Goal: Task Accomplishment & Management: Use online tool/utility

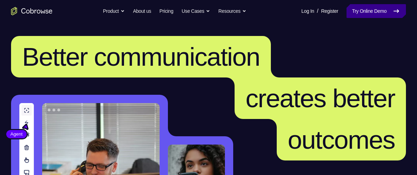
click at [353, 14] on link "Try Online Demo" at bounding box center [376, 11] width 59 height 14
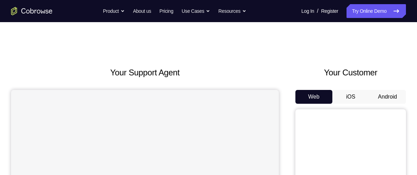
click at [387, 100] on button "Android" at bounding box center [387, 97] width 37 height 14
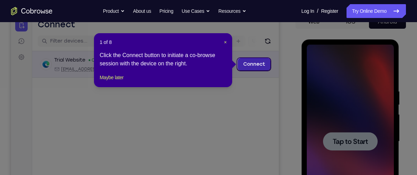
click at [249, 59] on link "Connect" at bounding box center [254, 64] width 33 height 12
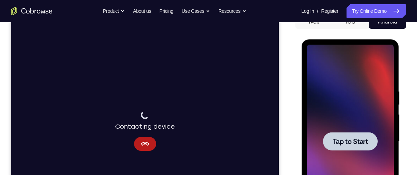
click at [347, 138] on span "Tap to Start" at bounding box center [349, 141] width 35 height 7
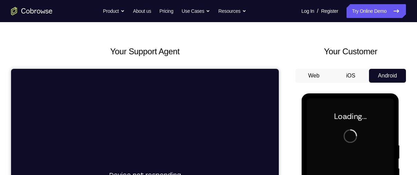
scroll to position [21, 0]
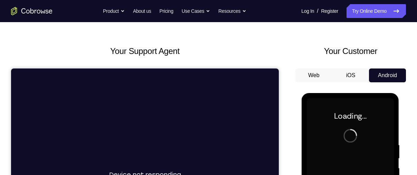
click at [348, 81] on button "iOS" at bounding box center [350, 75] width 37 height 14
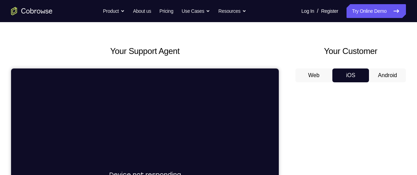
click at [312, 78] on button "Web" at bounding box center [313, 75] width 37 height 14
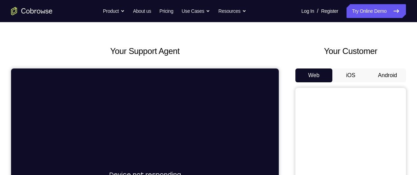
scroll to position [0, 0]
click at [382, 72] on button "Android" at bounding box center [387, 75] width 37 height 14
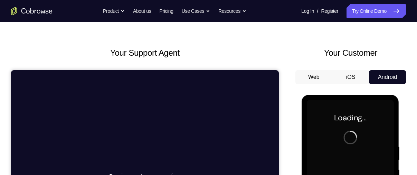
scroll to position [19, 0]
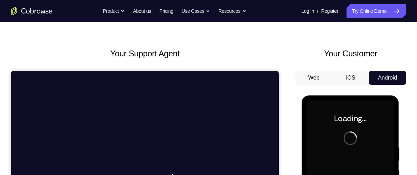
click at [345, 74] on button "iOS" at bounding box center [350, 78] width 37 height 14
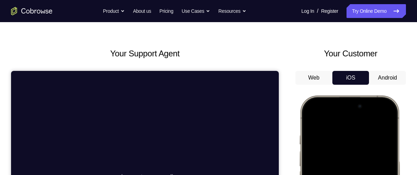
click at [329, 74] on button "Web" at bounding box center [313, 78] width 37 height 14
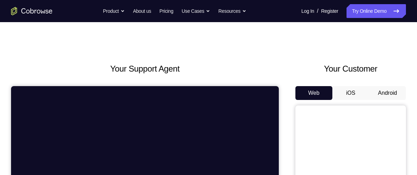
scroll to position [1, 0]
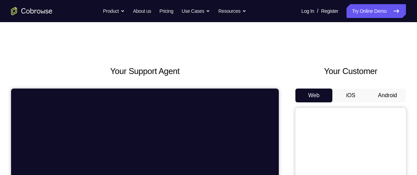
click at [395, 94] on button "Android" at bounding box center [387, 95] width 37 height 14
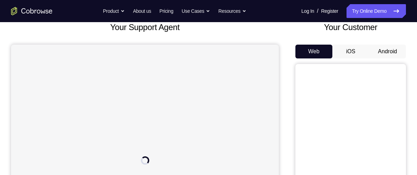
scroll to position [45, 0]
click at [360, 52] on button "iOS" at bounding box center [350, 52] width 37 height 14
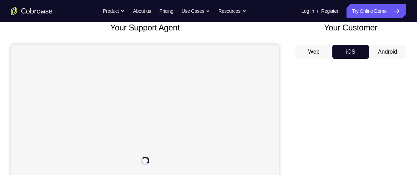
click at [388, 52] on button "Android" at bounding box center [387, 52] width 37 height 14
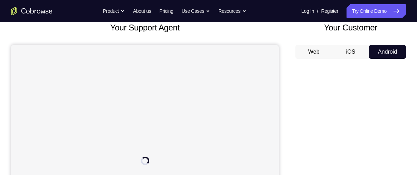
click at [324, 50] on button "Web" at bounding box center [313, 52] width 37 height 14
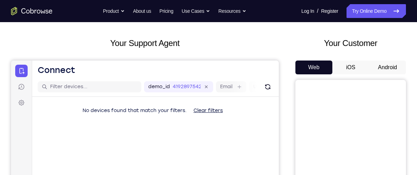
scroll to position [49, 0]
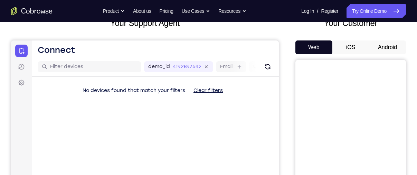
click at [381, 45] on button "Android" at bounding box center [387, 47] width 37 height 14
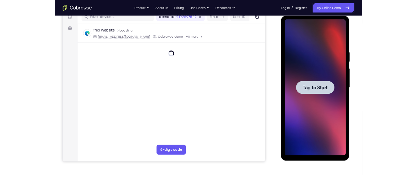
scroll to position [92, 0]
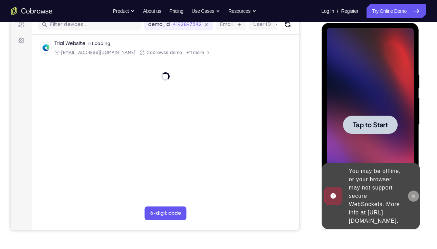
click at [415, 175] on icon at bounding box center [414, 196] width 6 height 6
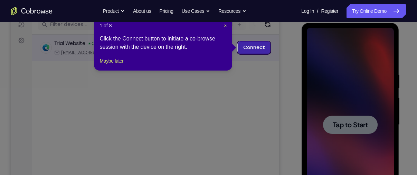
click at [252, 43] on link "Connect" at bounding box center [254, 47] width 33 height 12
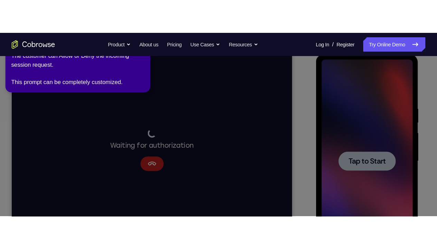
scroll to position [95, 0]
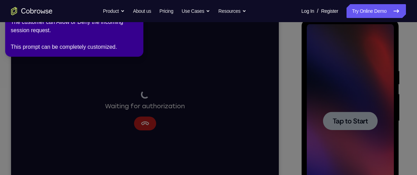
click at [300, 95] on icon at bounding box center [209, 86] width 425 height 178
click at [368, 124] on icon at bounding box center [209, 86] width 425 height 178
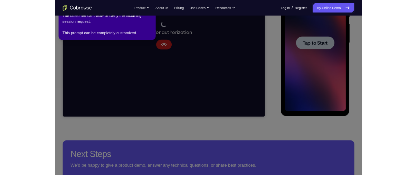
scroll to position [155, 0]
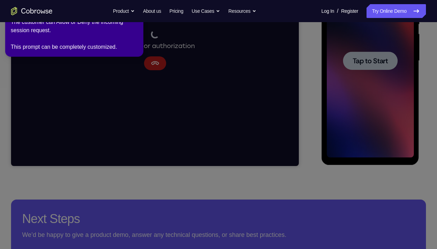
click at [49, 36] on div "The customer can Allow or Deny the incoming session request. This prompt can be…" at bounding box center [74, 34] width 127 height 33
click at [259, 68] on icon at bounding box center [219, 123] width 445 height 252
click at [66, 15] on div "Go back Powerful, Flexible and Trustworthy. Avoid all extra friction for both A…" at bounding box center [218, 11] width 437 height 14
click at [91, 175] on icon at bounding box center [219, 123] width 445 height 252
click at [335, 79] on icon at bounding box center [219, 123] width 445 height 252
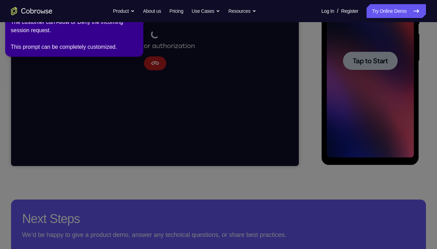
drag, startPoint x: 335, startPoint y: 79, endPoint x: 316, endPoint y: 22, distance: 59.3
click at [316, 22] on icon at bounding box center [219, 123] width 445 height 252
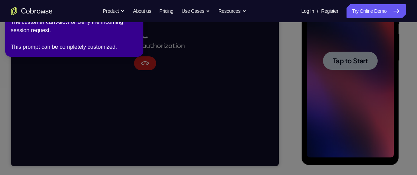
click at [9, 56] on icon at bounding box center [209, 86] width 425 height 178
click at [219, 36] on icon at bounding box center [209, 86] width 425 height 178
click at [112, 48] on div "The customer can Allow or Deny the incoming session request. This prompt can be…" at bounding box center [74, 34] width 127 height 33
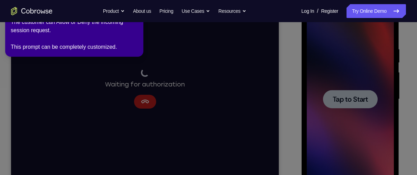
scroll to position [117, 0]
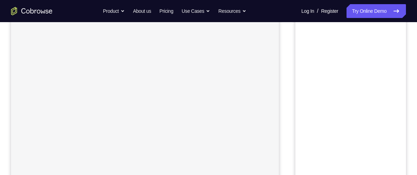
scroll to position [38, 0]
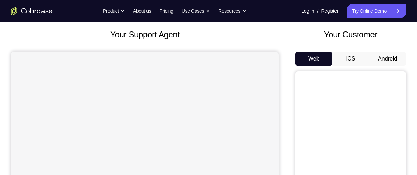
click at [386, 56] on button "Android" at bounding box center [387, 59] width 37 height 14
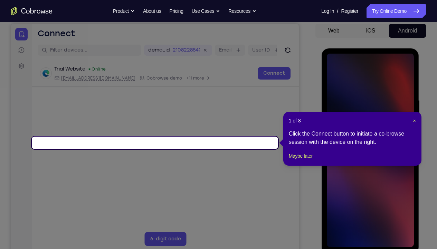
scroll to position [66, 0]
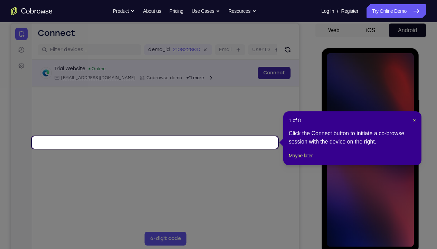
click at [258, 79] on link "Connect" at bounding box center [274, 73] width 33 height 12
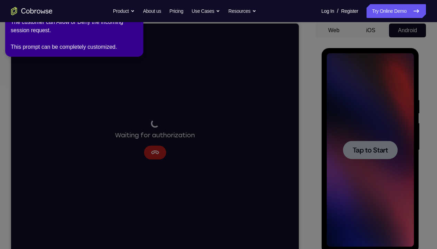
click at [360, 149] on span "Tap to Start" at bounding box center [369, 150] width 35 height 7
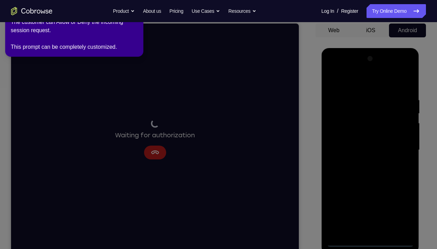
click at [127, 49] on div "The customer can Allow or Deny the incoming session request. This prompt can be…" at bounding box center [74, 34] width 127 height 33
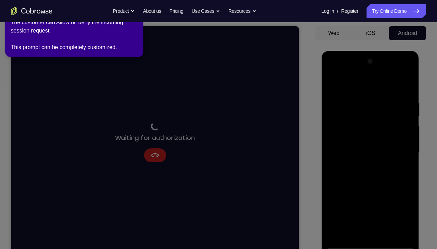
scroll to position [64, 0]
click at [106, 39] on div "The customer can Allow or Deny the incoming session request. This prompt can be…" at bounding box center [74, 34] width 127 height 33
click at [98, 44] on div "The customer can Allow or Deny the incoming session request. This prompt can be…" at bounding box center [74, 34] width 127 height 33
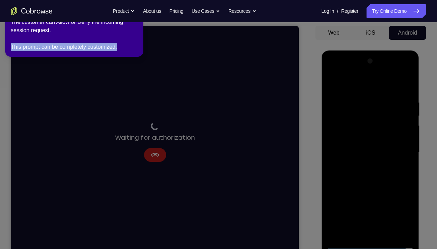
click at [98, 44] on div "The customer can Allow or Deny the incoming session request. This prompt can be…" at bounding box center [74, 34] width 127 height 33
drag, startPoint x: 98, startPoint y: 44, endPoint x: 168, endPoint y: 88, distance: 82.9
click at [168, 88] on icon at bounding box center [219, 123] width 445 height 252
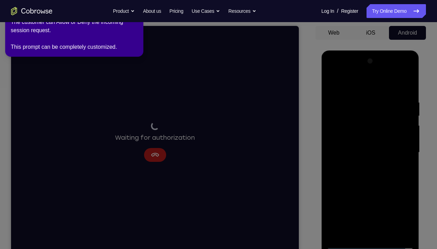
click at [168, 88] on icon at bounding box center [219, 123] width 445 height 252
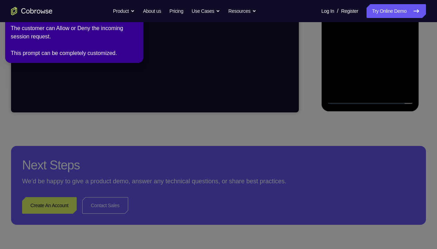
scroll to position [208, 0]
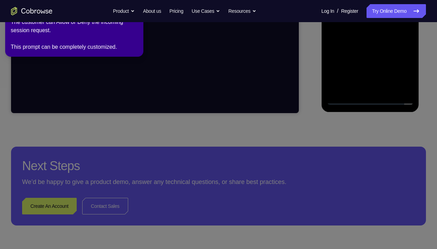
click at [320, 148] on icon at bounding box center [219, 123] width 445 height 252
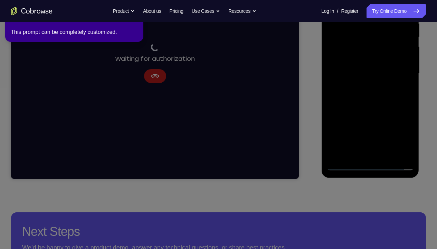
scroll to position [0, 0]
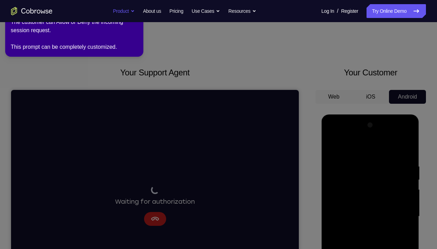
click at [122, 10] on button "Product" at bounding box center [124, 11] width 22 height 14
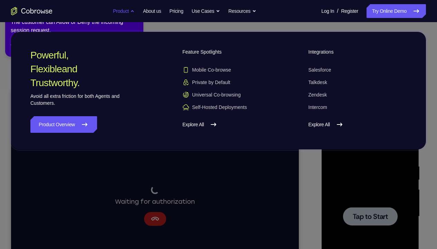
click at [122, 10] on button "Product" at bounding box center [124, 11] width 22 height 14
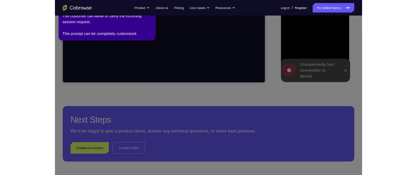
scroll to position [204, 0]
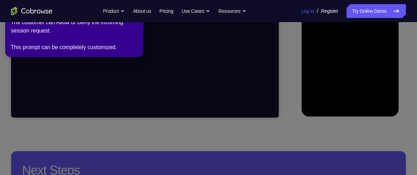
click at [301, 12] on link "Log In" at bounding box center [307, 11] width 13 height 14
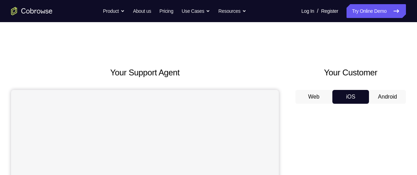
scroll to position [4, 0]
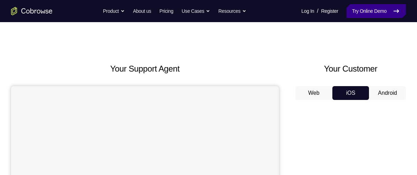
click at [371, 14] on link "Try Online Demo" at bounding box center [376, 11] width 59 height 14
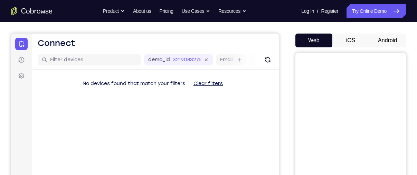
scroll to position [56, 0]
click at [214, 81] on button "Clear filters" at bounding box center [208, 84] width 40 height 14
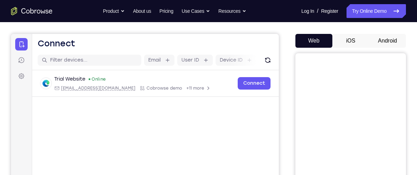
click at [380, 39] on button "Android" at bounding box center [387, 41] width 37 height 14
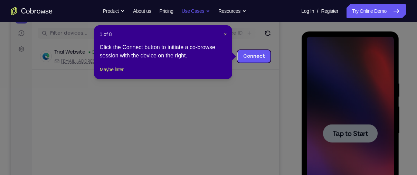
scroll to position [0, 0]
click at [225, 34] on span "×" at bounding box center [225, 34] width 3 height 6
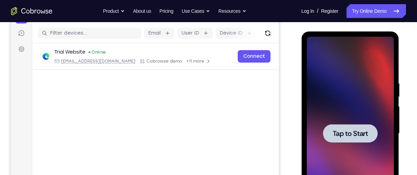
click at [344, 128] on div at bounding box center [350, 133] width 55 height 18
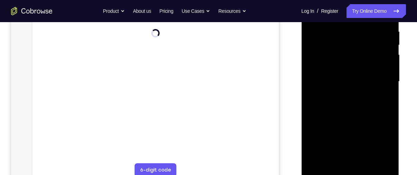
scroll to position [135, 0]
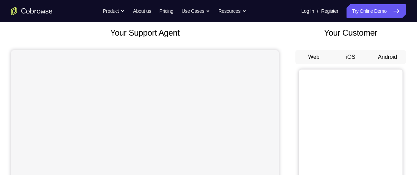
scroll to position [22, 0]
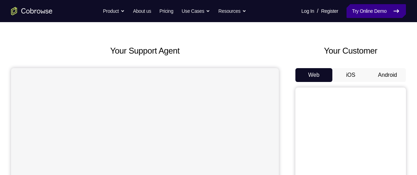
click at [373, 18] on link "Try Online Demo" at bounding box center [376, 11] width 59 height 14
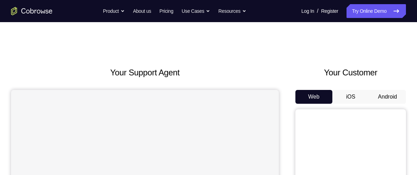
scroll to position [66, 0]
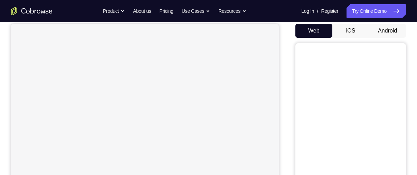
click at [393, 28] on button "Android" at bounding box center [387, 31] width 37 height 14
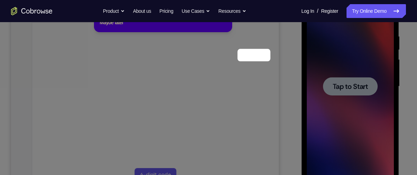
scroll to position [84, 0]
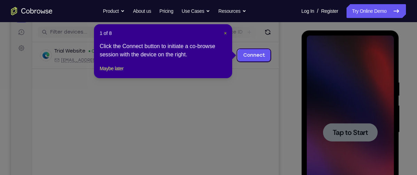
click at [225, 31] on span "×" at bounding box center [225, 33] width 3 height 6
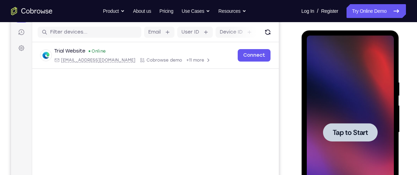
click at [345, 132] on span "Tap to Start" at bounding box center [349, 132] width 35 height 7
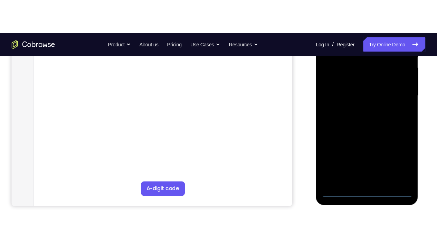
scroll to position [157, 0]
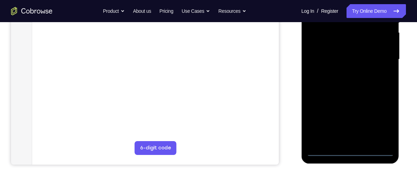
click at [349, 151] on div at bounding box center [350, 60] width 87 height 194
click at [382, 122] on div at bounding box center [350, 60] width 87 height 194
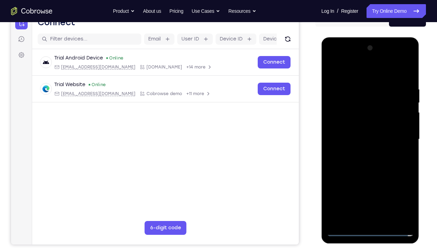
scroll to position [77, 0]
click at [358, 73] on div at bounding box center [370, 139] width 87 height 194
click at [348, 98] on div at bounding box center [370, 139] width 87 height 194
click at [383, 114] on div at bounding box center [370, 139] width 87 height 194
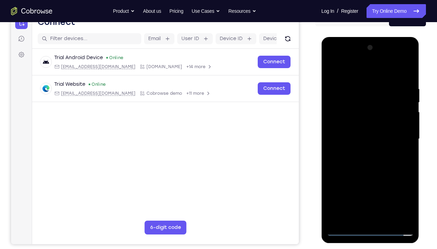
click at [355, 175] on div at bounding box center [370, 139] width 87 height 194
click at [366, 120] on div at bounding box center [370, 139] width 87 height 194
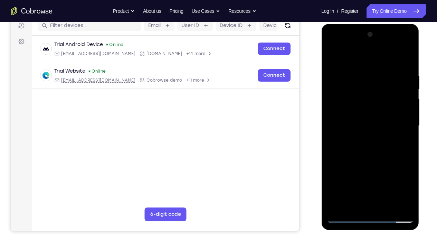
scroll to position [93, 0]
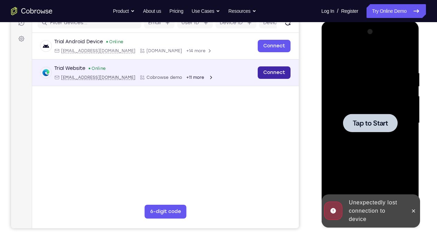
click at [258, 79] on link "Connect" at bounding box center [274, 72] width 33 height 12
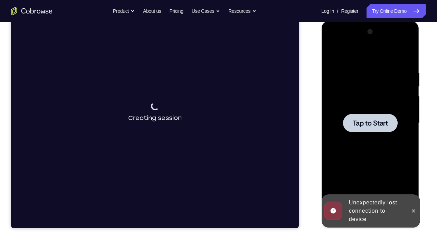
click at [374, 128] on div at bounding box center [370, 123] width 55 height 18
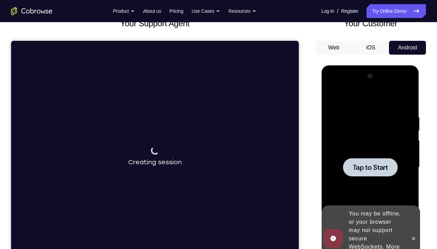
scroll to position [50, 0]
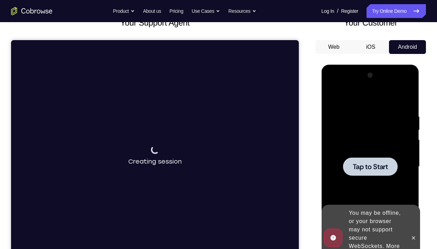
click at [371, 160] on div at bounding box center [370, 166] width 55 height 18
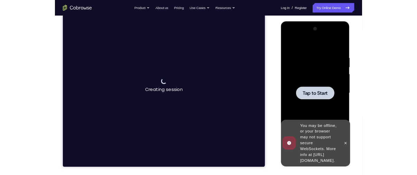
scroll to position [84, 0]
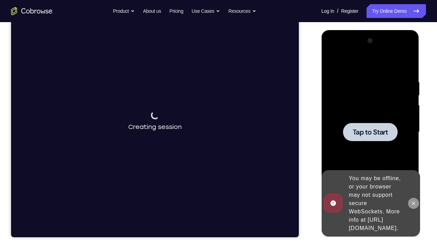
click at [413, 175] on icon at bounding box center [414, 203] width 6 height 6
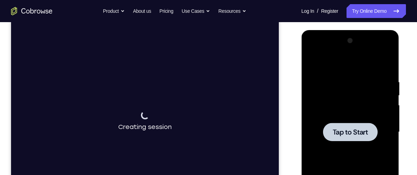
click at [340, 129] on span "Tap to Start" at bounding box center [349, 132] width 35 height 7
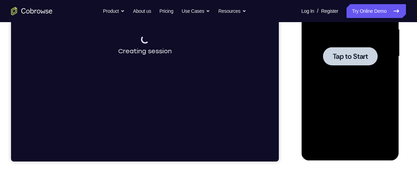
scroll to position [114, 0]
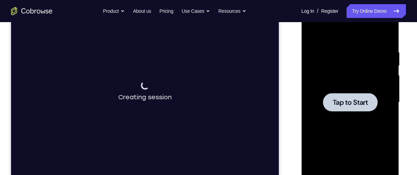
click at [338, 114] on div at bounding box center [350, 103] width 87 height 194
click at [356, 96] on div at bounding box center [350, 102] width 55 height 18
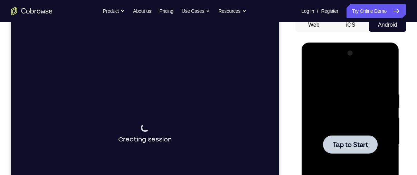
scroll to position [43, 0]
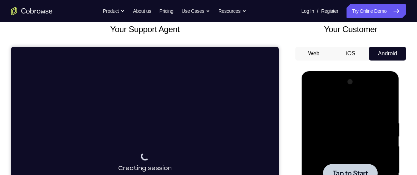
click at [353, 55] on button "iOS" at bounding box center [350, 54] width 37 height 14
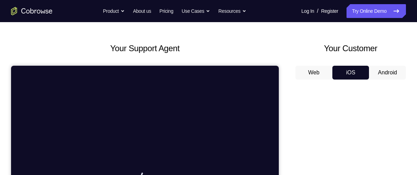
scroll to position [24, 0]
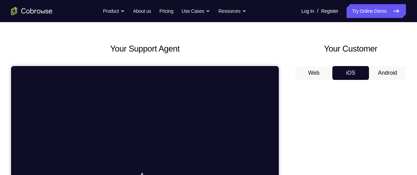
click at [288, 44] on div "Your Support Agent Your Customer Web iOS Android" at bounding box center [208, 170] width 395 height 255
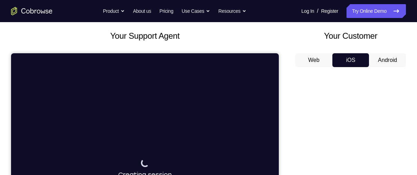
scroll to position [36, 0]
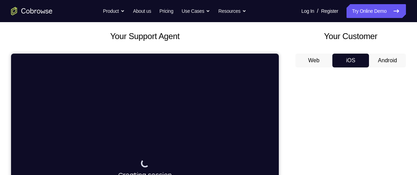
click at [395, 61] on button "Android" at bounding box center [387, 61] width 37 height 14
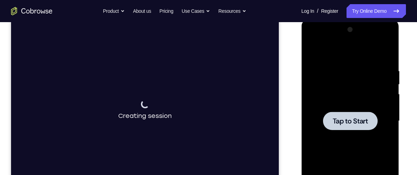
scroll to position [97, 0]
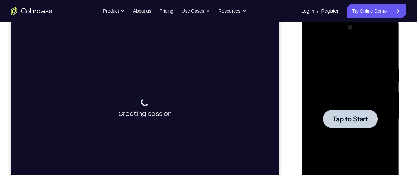
click at [346, 120] on span "Tap to Start" at bounding box center [349, 118] width 35 height 7
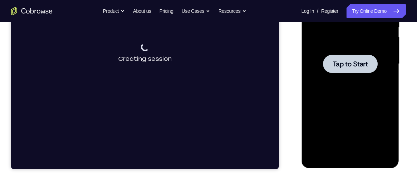
scroll to position [132, 0]
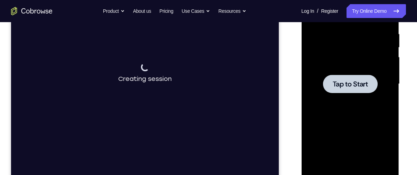
click at [364, 91] on div at bounding box center [350, 84] width 55 height 18
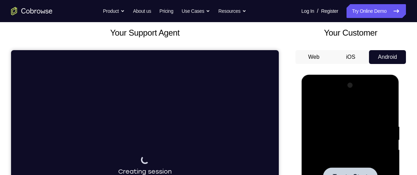
click at [317, 56] on button "Web" at bounding box center [313, 57] width 37 height 14
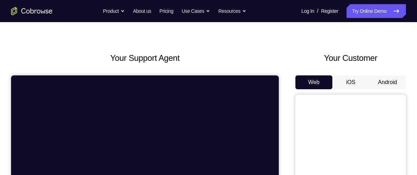
scroll to position [12, 0]
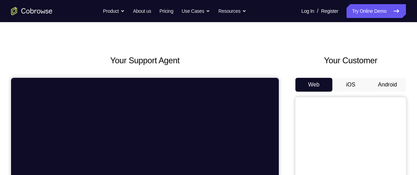
click at [353, 83] on button "iOS" at bounding box center [350, 85] width 37 height 14
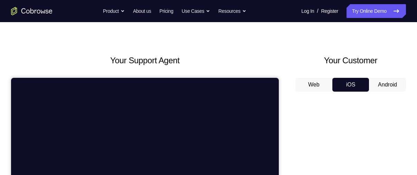
scroll to position [32, 0]
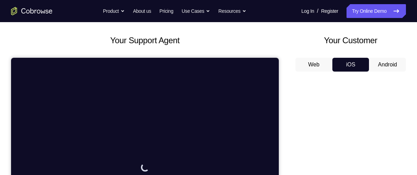
click at [386, 63] on button "Android" at bounding box center [387, 65] width 37 height 14
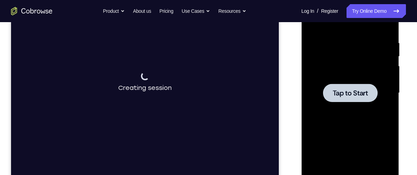
scroll to position [126, 0]
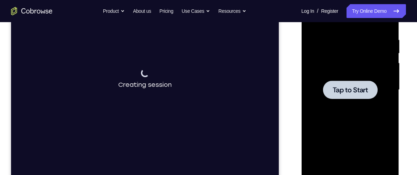
click at [346, 88] on span "Tap to Start" at bounding box center [349, 89] width 35 height 7
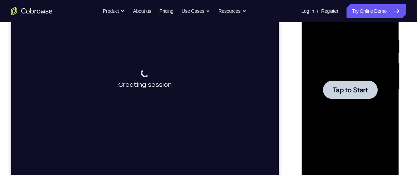
click at [346, 88] on span "Tap to Start" at bounding box center [349, 89] width 35 height 7
click at [162, 65] on div "Connecting to device Creating session" at bounding box center [145, 79] width 268 height 232
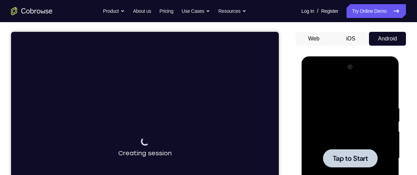
scroll to position [0, 0]
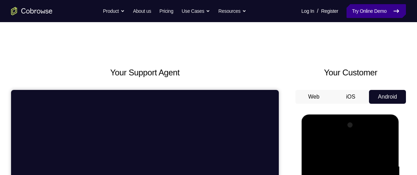
click at [370, 13] on link "Try Online Demo" at bounding box center [376, 11] width 59 height 14
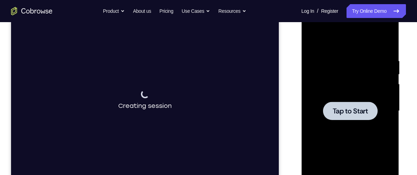
scroll to position [116, 0]
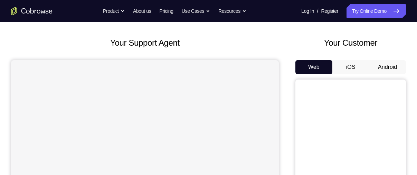
scroll to position [28, 0]
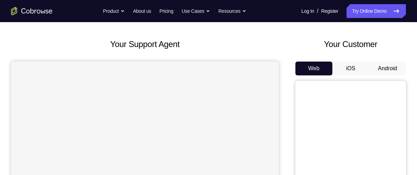
click at [380, 67] on button "Android" at bounding box center [387, 69] width 37 height 14
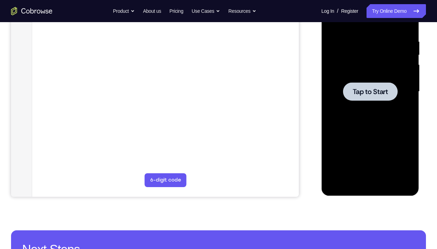
scroll to position [64, 0]
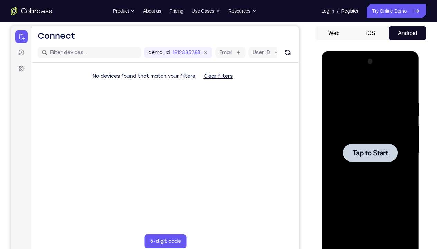
click at [369, 151] on span "Tap to Start" at bounding box center [369, 152] width 35 height 7
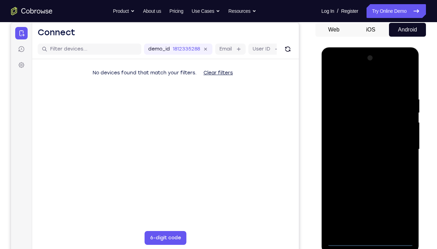
scroll to position [69, 0]
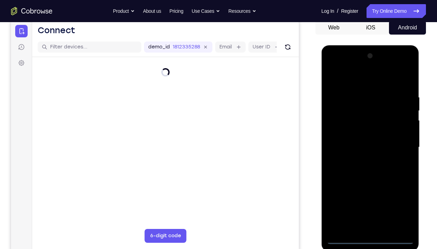
click at [369, 175] on div at bounding box center [370, 147] width 87 height 194
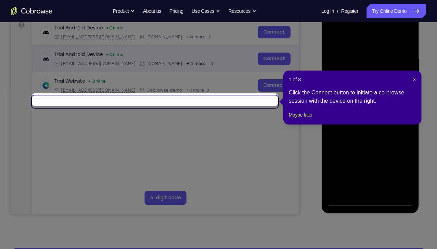
scroll to position [109, 0]
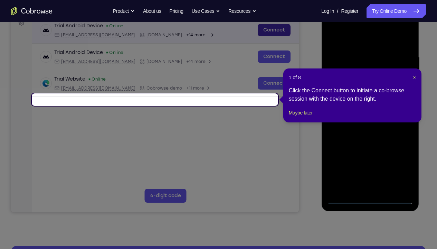
click at [258, 36] on link "Connect" at bounding box center [274, 30] width 33 height 12
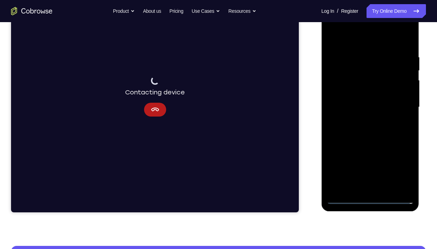
click at [369, 175] on div at bounding box center [370, 107] width 87 height 194
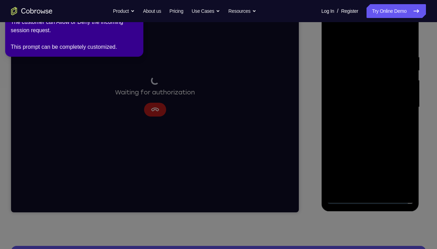
click at [379, 123] on icon at bounding box center [219, 123] width 445 height 252
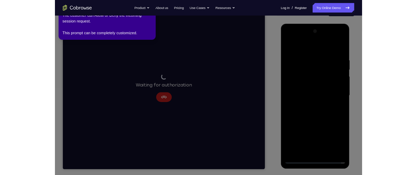
scroll to position [80, 0]
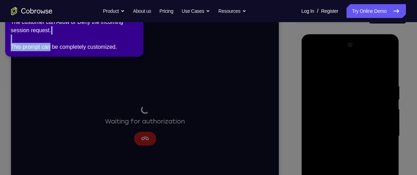
drag, startPoint x: 45, startPoint y: 38, endPoint x: 58, endPoint y: 56, distance: 22.7
click at [58, 56] on div "2 of 8 × The customer can Allow or Deny the incoming session request. This prom…" at bounding box center [74, 28] width 138 height 57
drag, startPoint x: 58, startPoint y: 56, endPoint x: 24, endPoint y: 78, distance: 41.0
click at [24, 78] on icon at bounding box center [209, 86] width 425 height 178
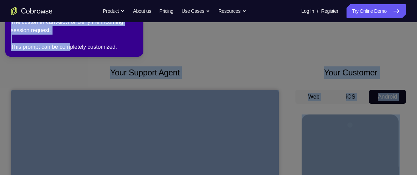
scroll to position [0, 0]
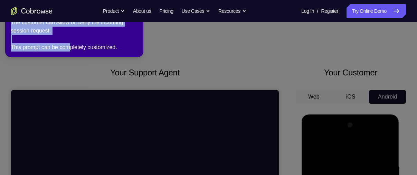
drag, startPoint x: 80, startPoint y: 44, endPoint x: 85, endPoint y: 120, distance: 76.2
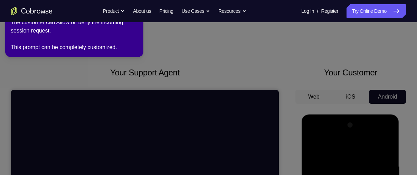
click at [6, 77] on icon at bounding box center [209, 86] width 425 height 178
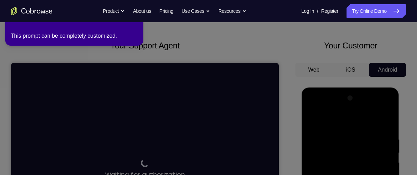
scroll to position [25, 0]
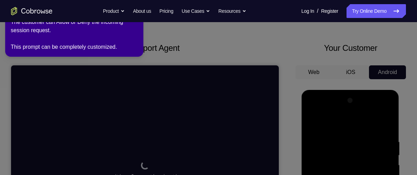
click at [79, 16] on div "Go back Powerful, Flexible and Trustworthy. Avoid all extra friction for both A…" at bounding box center [208, 11] width 417 height 14
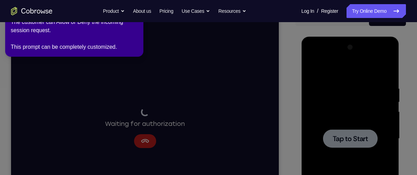
scroll to position [78, 0]
